Goal: Find specific page/section: Find specific page/section

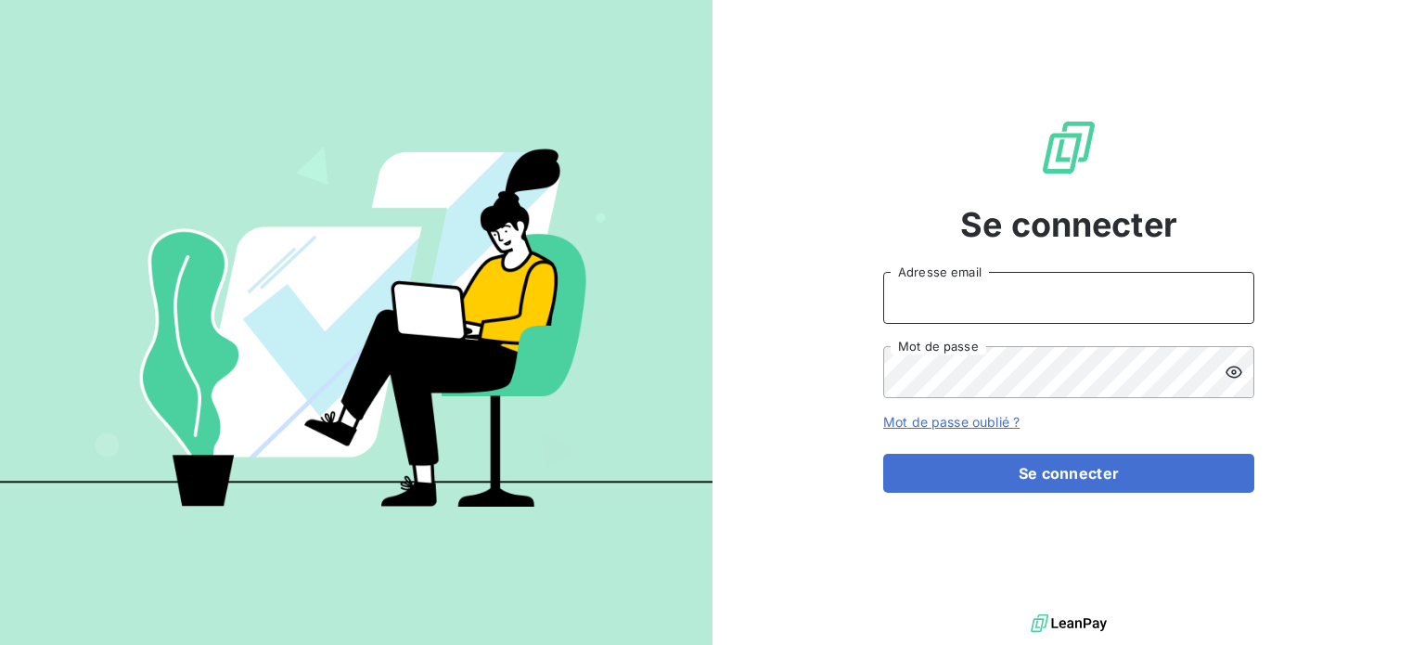
click at [945, 288] on input "Adresse email" at bounding box center [1068, 298] width 371 height 52
type input "[EMAIL_ADDRESS][DOMAIN_NAME]"
click at [1232, 373] on icon at bounding box center [1234, 372] width 17 height 12
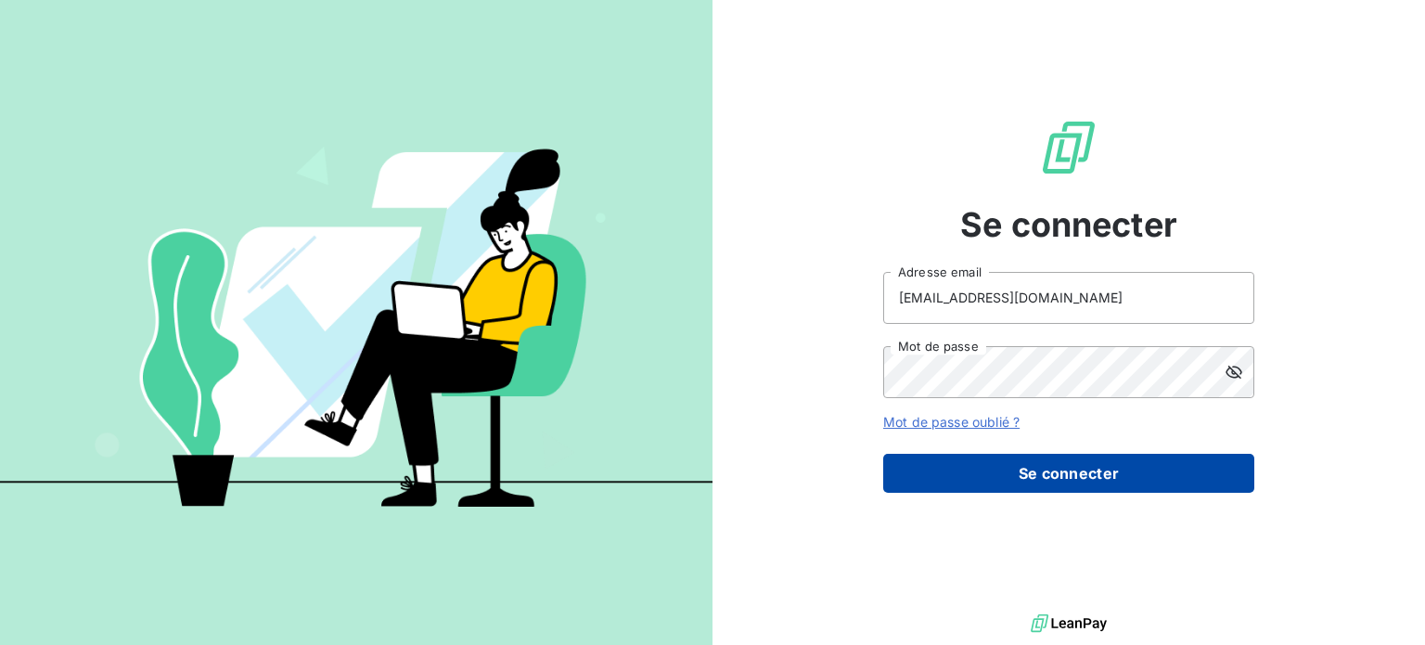
click at [1091, 471] on button "Se connecter" at bounding box center [1068, 473] width 371 height 39
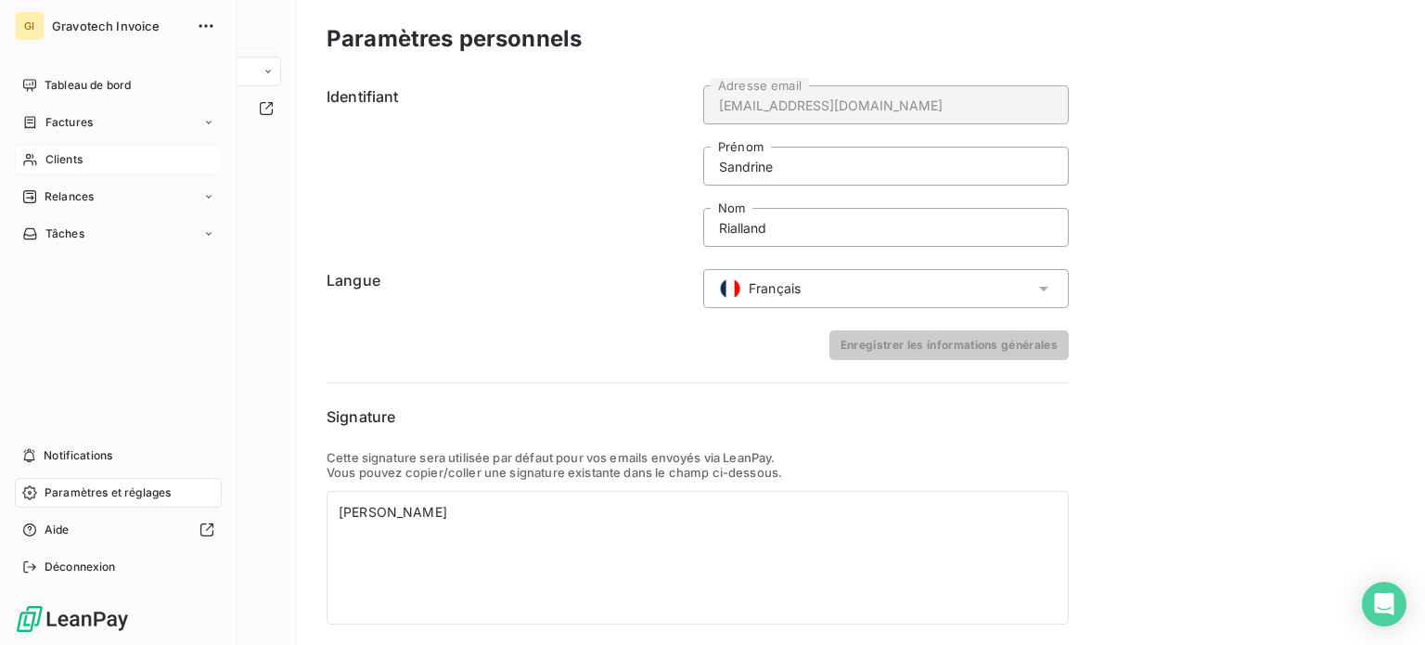
click at [79, 161] on span "Clients" at bounding box center [63, 159] width 37 height 17
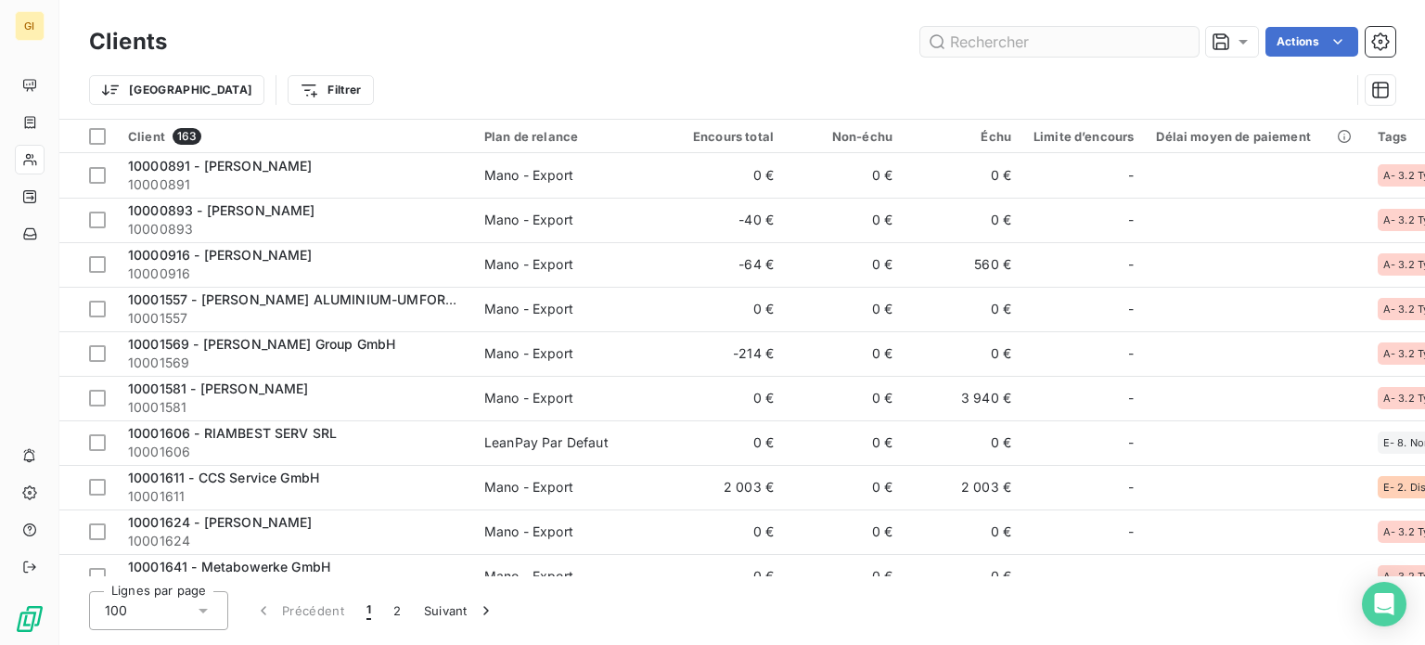
click at [1065, 36] on input "text" at bounding box center [1059, 42] width 278 height 30
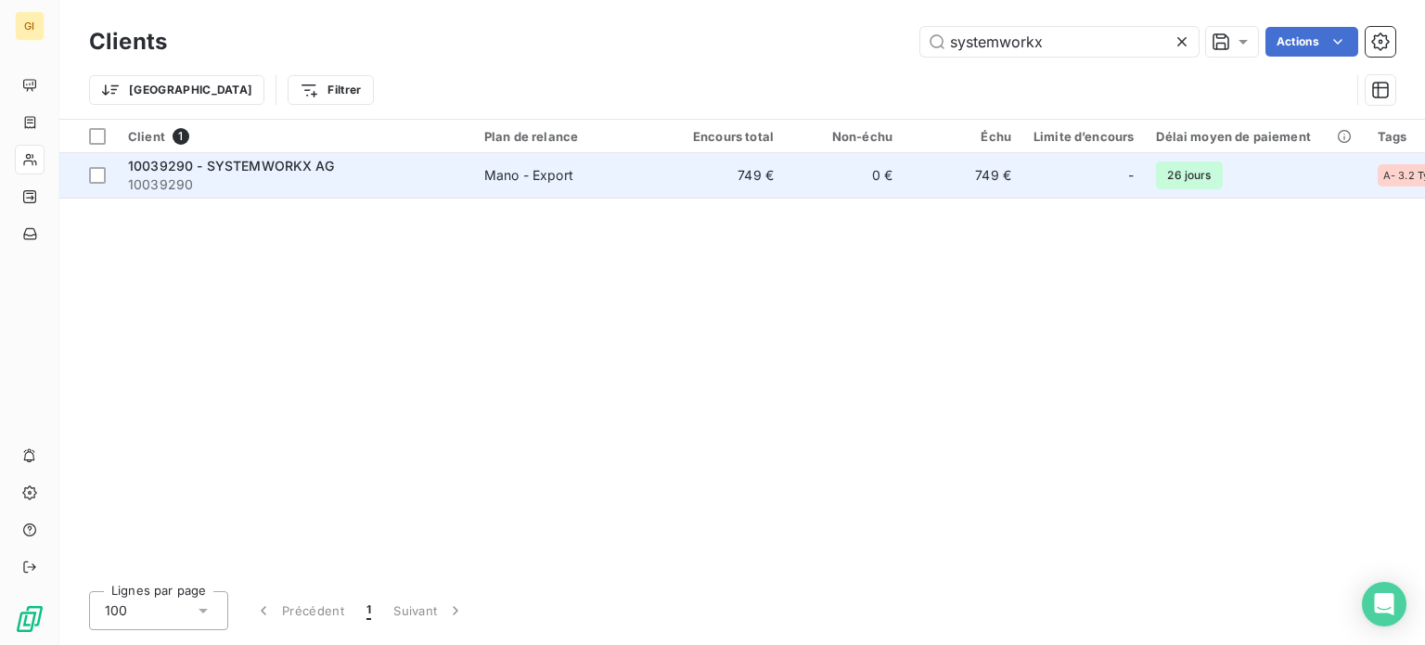
type input "systemworkx"
click at [260, 166] on span "10039290 - SYSTEMWORKX AG" at bounding box center [231, 166] width 206 height 16
